Goal: Communication & Community: Connect with others

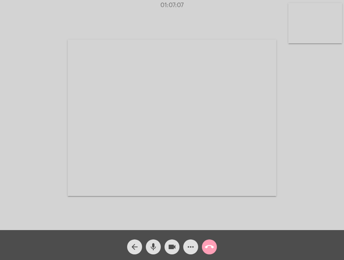
click at [205, 243] on mat-icon "call_end" at bounding box center [209, 247] width 9 height 9
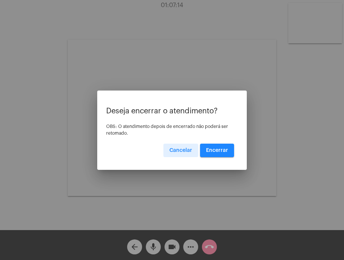
click at [215, 147] on button "Encerrar" at bounding box center [217, 150] width 34 height 13
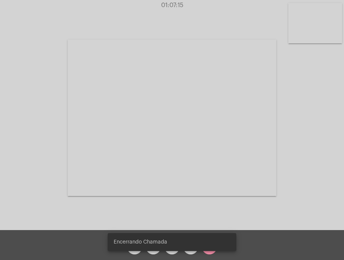
click at [215, 147] on video at bounding box center [172, 118] width 209 height 157
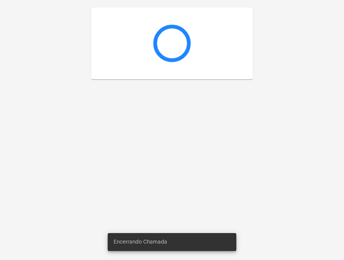
click at [215, 147] on div at bounding box center [172, 130] width 344 height 260
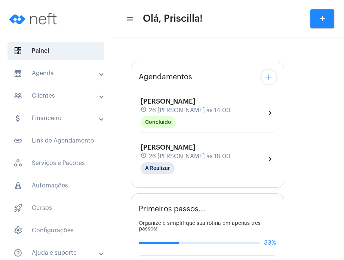
type input "[URL][DOMAIN_NAME][PERSON_NAME][PERSON_NAME]"
